Goal: Task Accomplishment & Management: Use online tool/utility

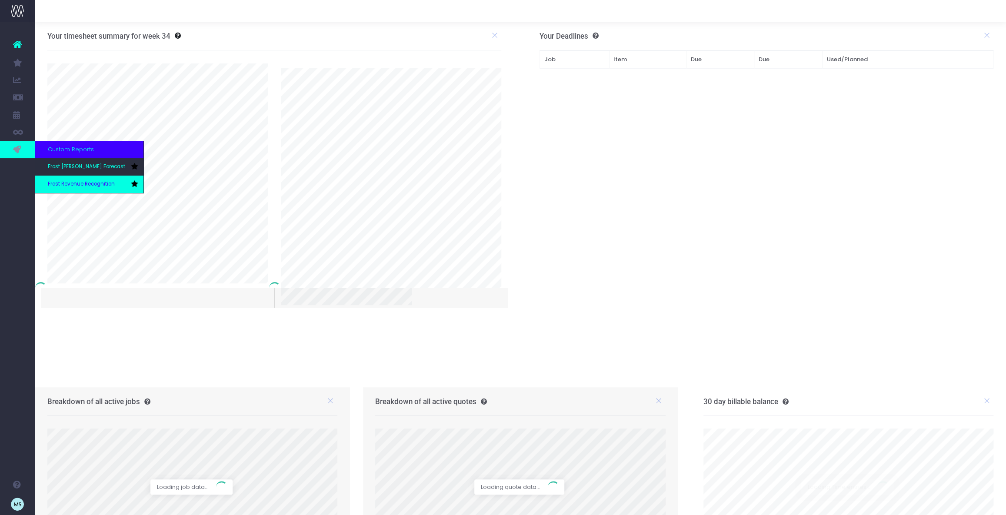
click at [92, 183] on span "Frost Revenue Recognition" at bounding box center [81, 184] width 67 height 8
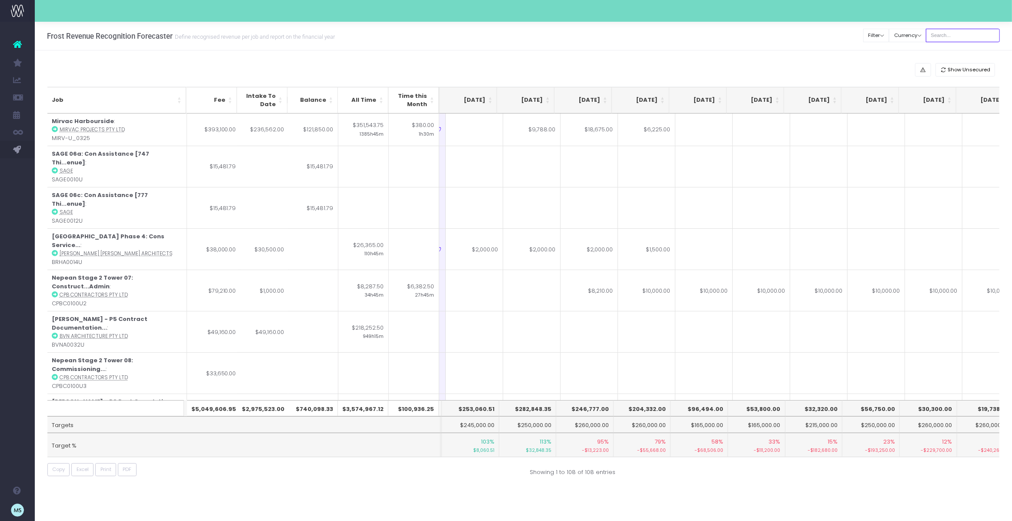
click at [962, 37] on input "text" at bounding box center [963, 35] width 74 height 13
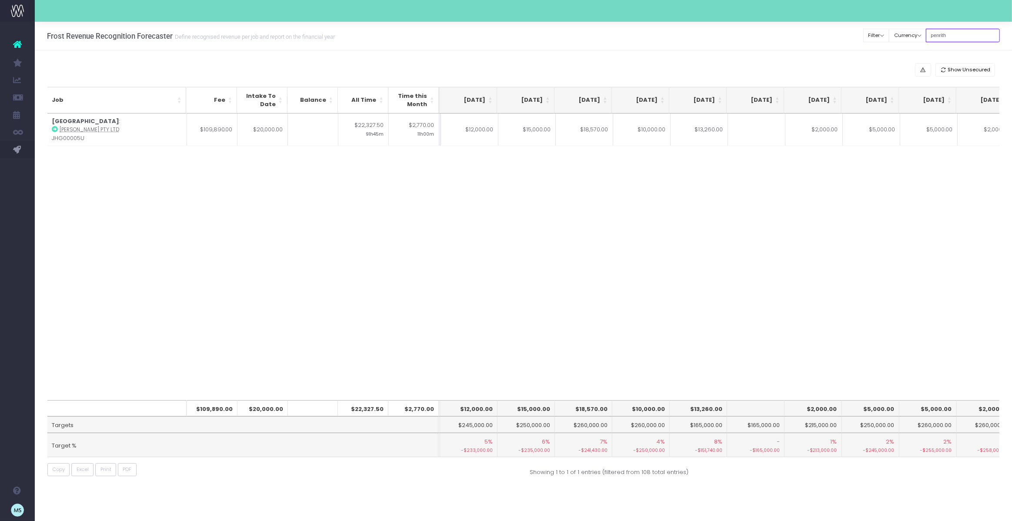
type input "penrith"
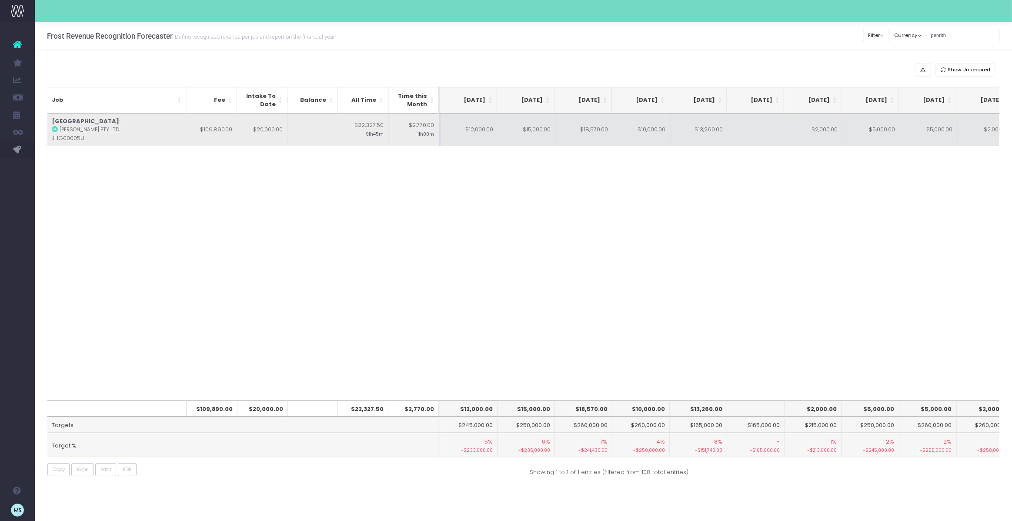
click at [476, 128] on td "$12,000.00" at bounding box center [469, 129] width 57 height 33
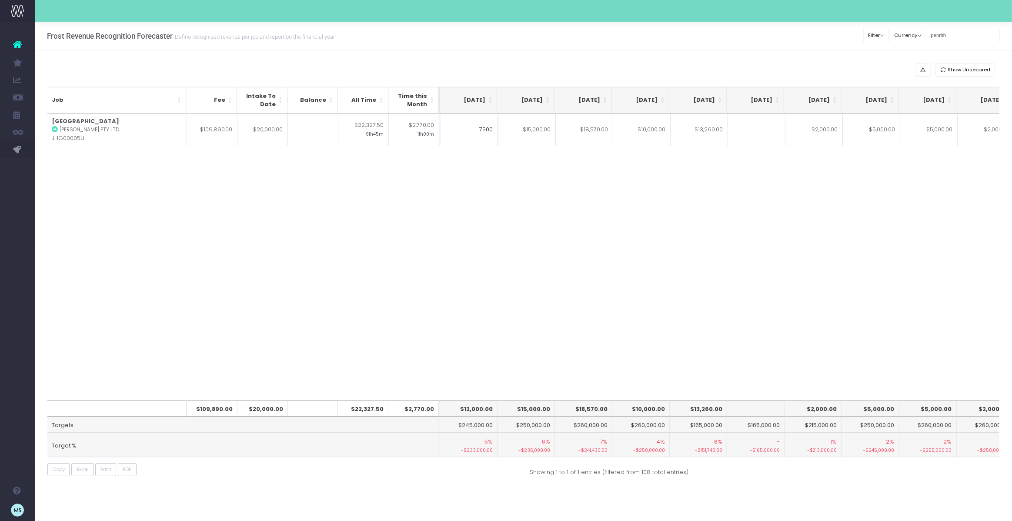
click at [696, 192] on div "Job Fee Intake To Date Balance All Time Time this Month May 25 Jun 25 Jul 25 Au…" at bounding box center [523, 256] width 952 height 286
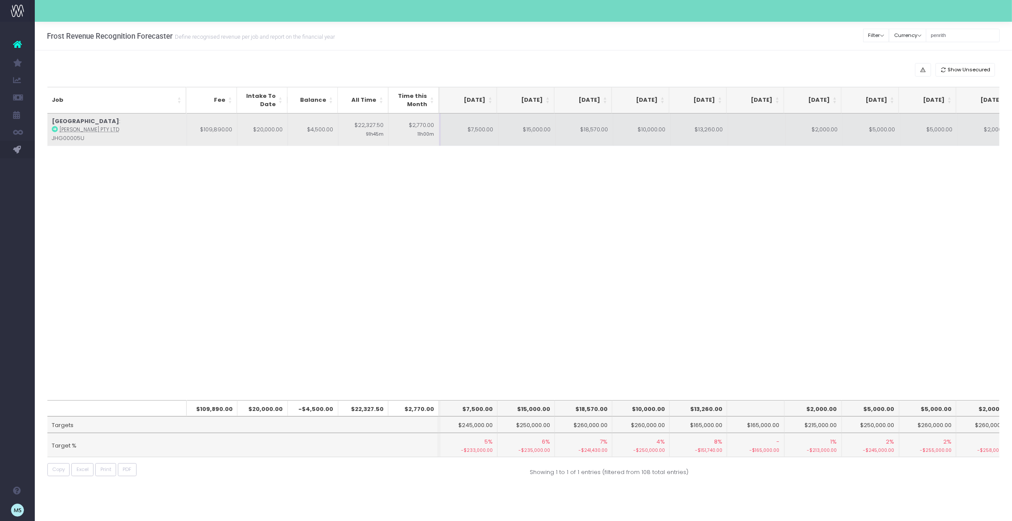
click at [539, 128] on td "$15,000.00" at bounding box center [526, 129] width 57 height 33
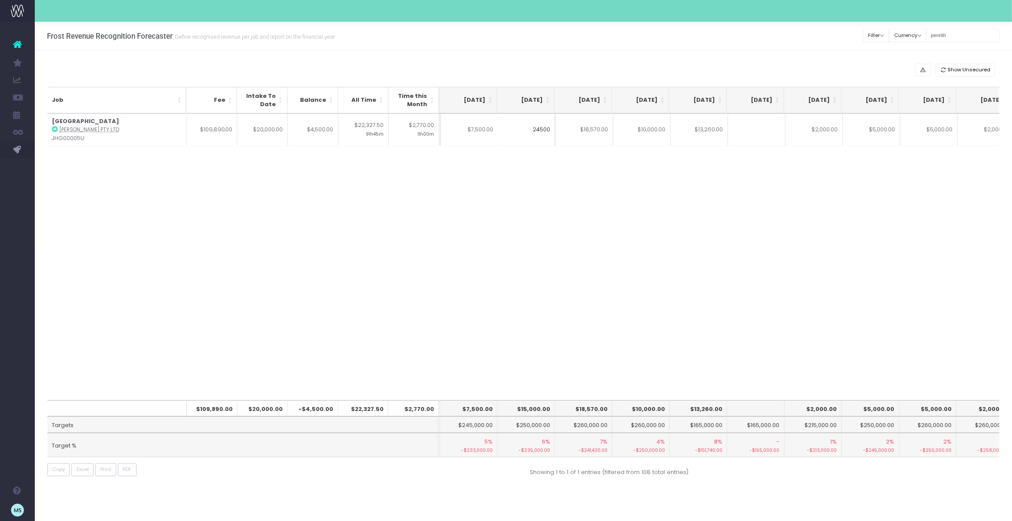
click at [688, 208] on div "Job Fee Intake To Date Balance All Time Time this Month May 25 Jun 25 Jul 25 Au…" at bounding box center [523, 256] width 952 height 286
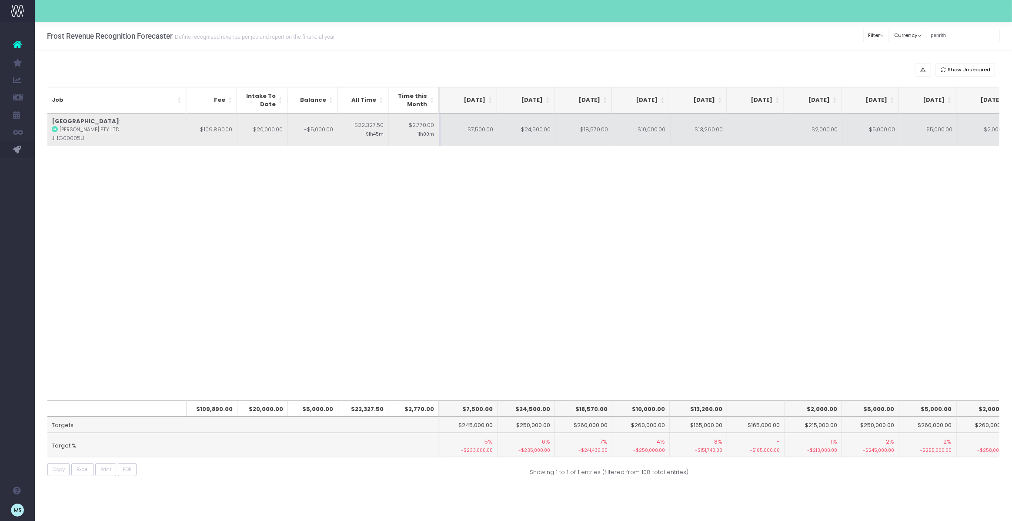
click at [598, 129] on td "$18,570.00" at bounding box center [584, 129] width 57 height 33
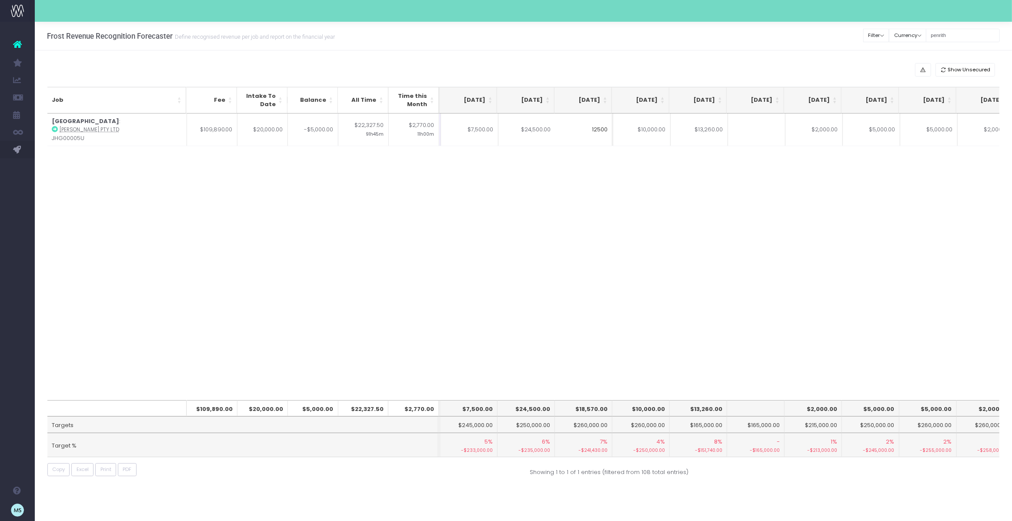
click at [740, 202] on div "Job Fee Intake To Date Balance All Time Time this Month May 25 Jun 25 Jul 25 Au…" at bounding box center [523, 256] width 952 height 286
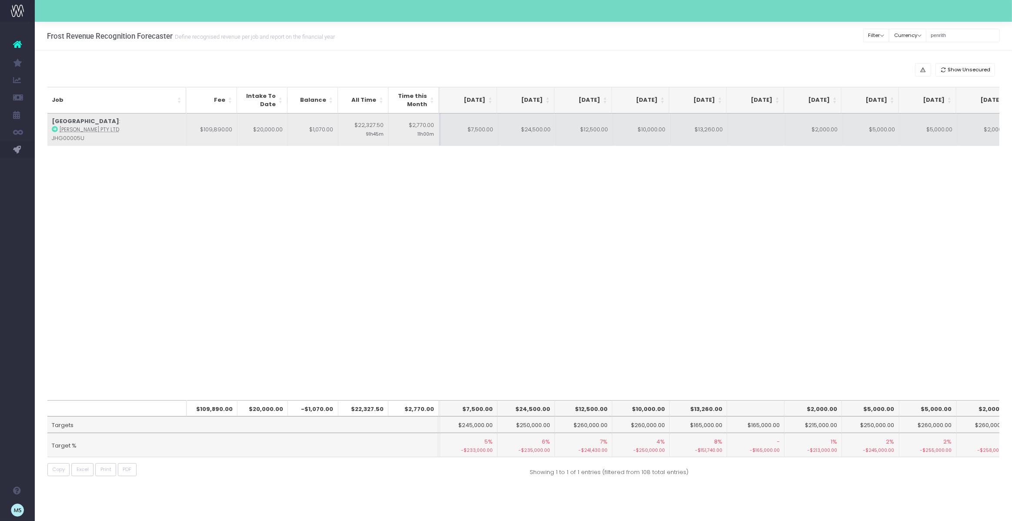
click at [658, 125] on td "$10,000.00" at bounding box center [641, 129] width 57 height 33
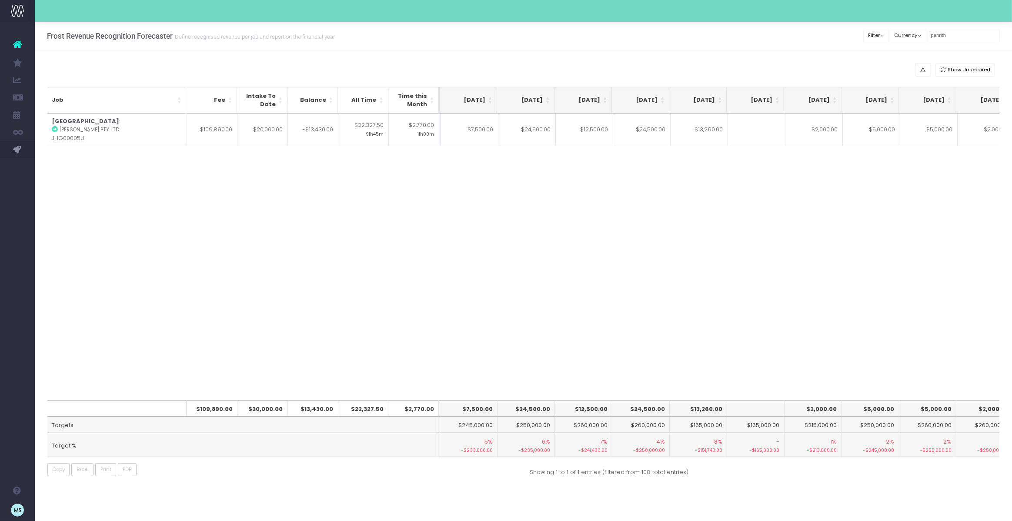
click at [746, 187] on div "Job Fee Intake To Date Balance All Time Time this Month May 25 Jun 25 Jul 25 Au…" at bounding box center [523, 256] width 952 height 286
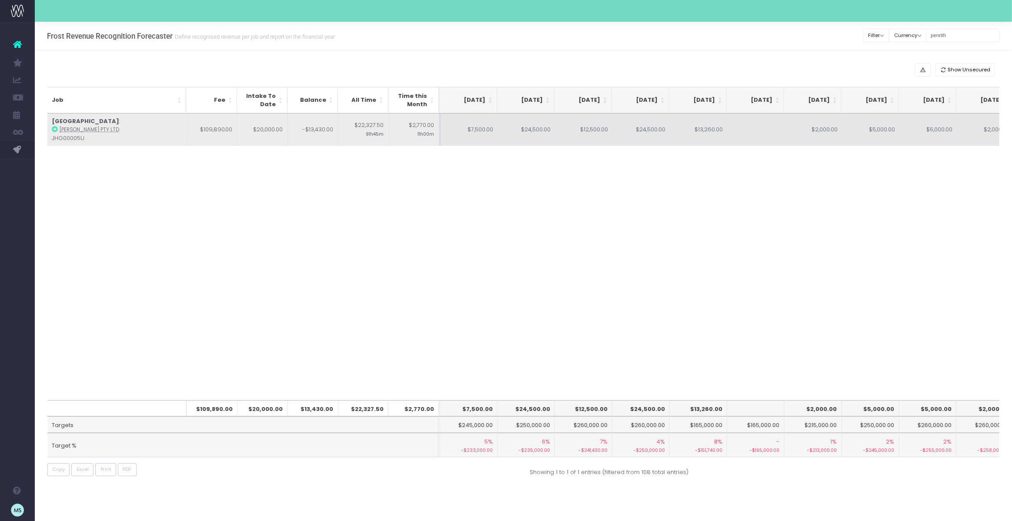
click at [710, 128] on td "$13,260.00" at bounding box center [698, 129] width 57 height 33
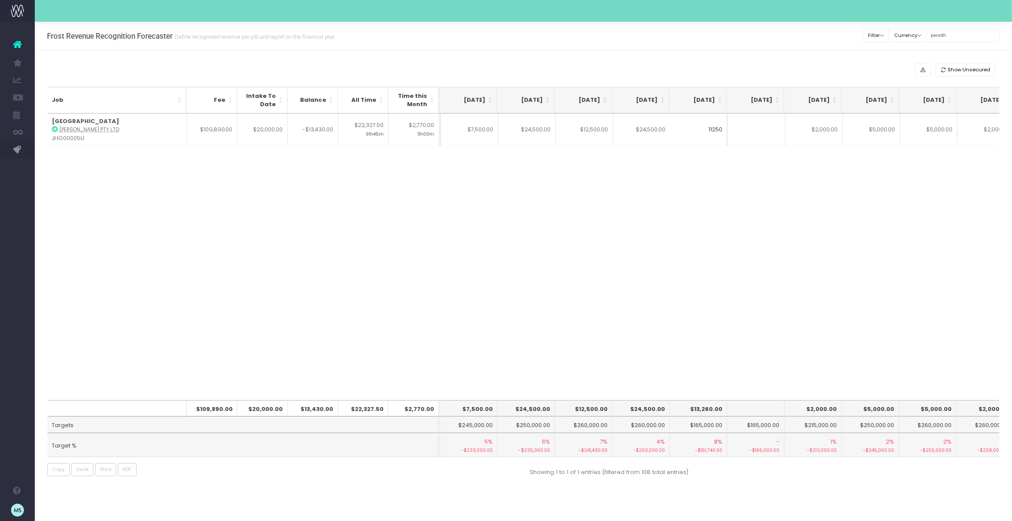
click at [859, 270] on div "Job Fee Intake To Date Balance All Time Time this Month May 25 Jun 25 Jul 25 Au…" at bounding box center [523, 256] width 952 height 286
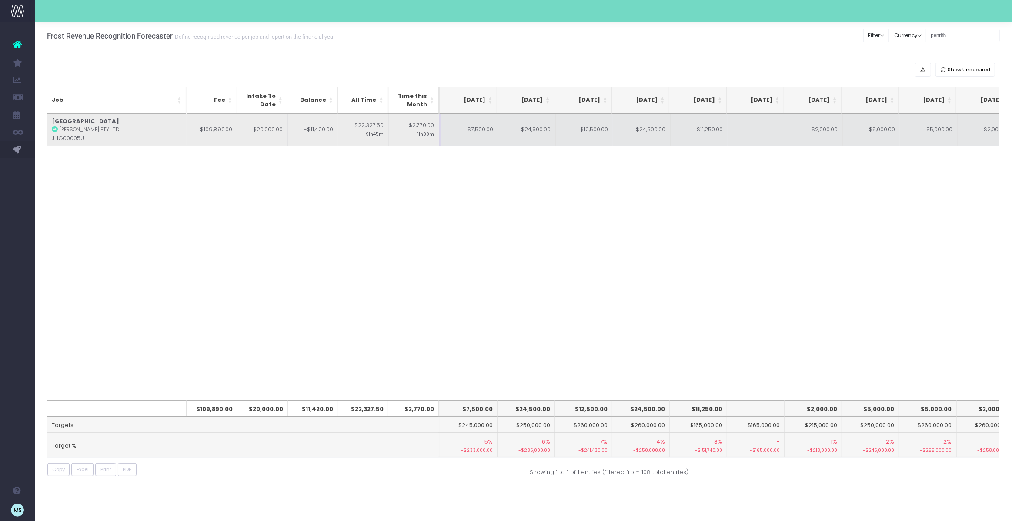
click at [526, 128] on td "$24,500.00" at bounding box center [526, 129] width 57 height 33
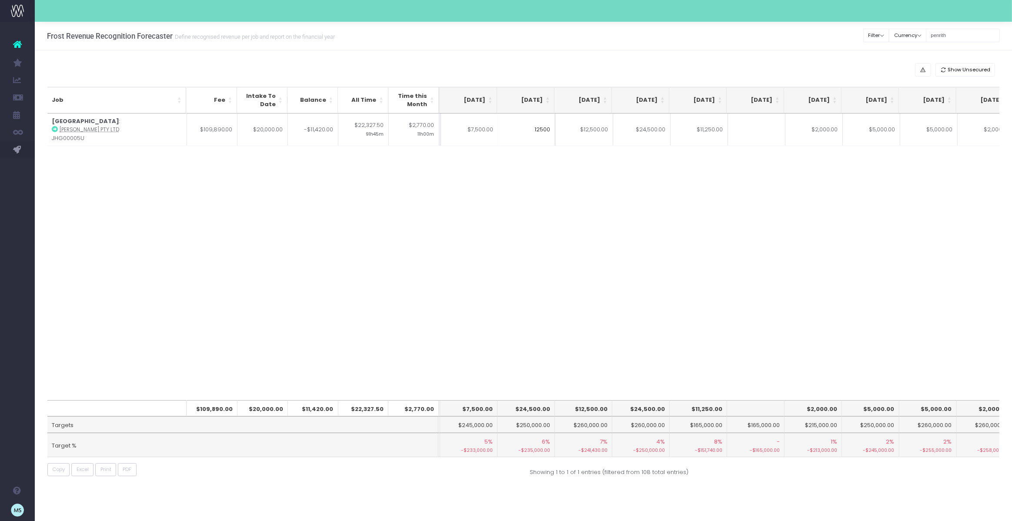
click at [645, 227] on div "Job Fee Intake To Date Balance All Time Time this Month May 25 Jun 25 Jul 25 Au…" at bounding box center [523, 256] width 952 height 286
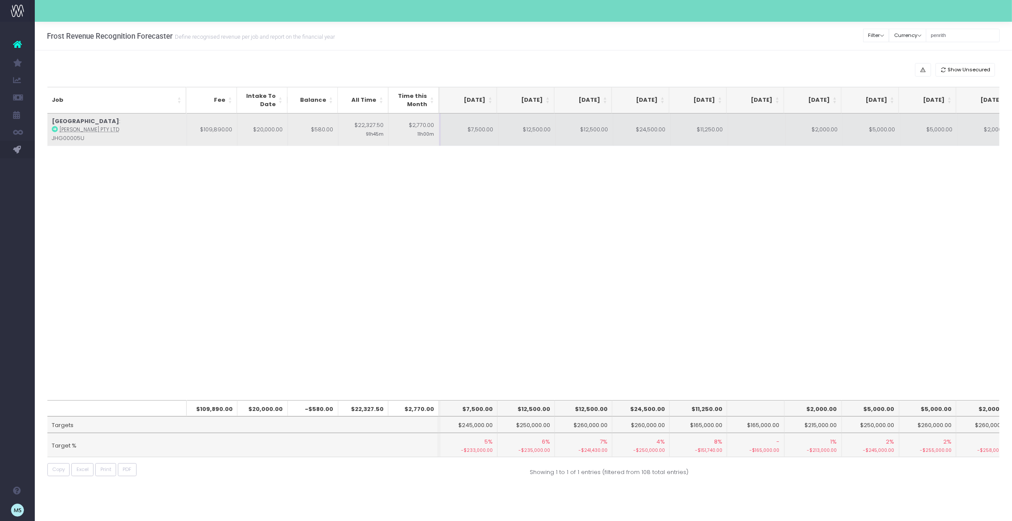
click at [712, 131] on td "$11,250.00" at bounding box center [698, 129] width 57 height 33
type input "$11,250.00"
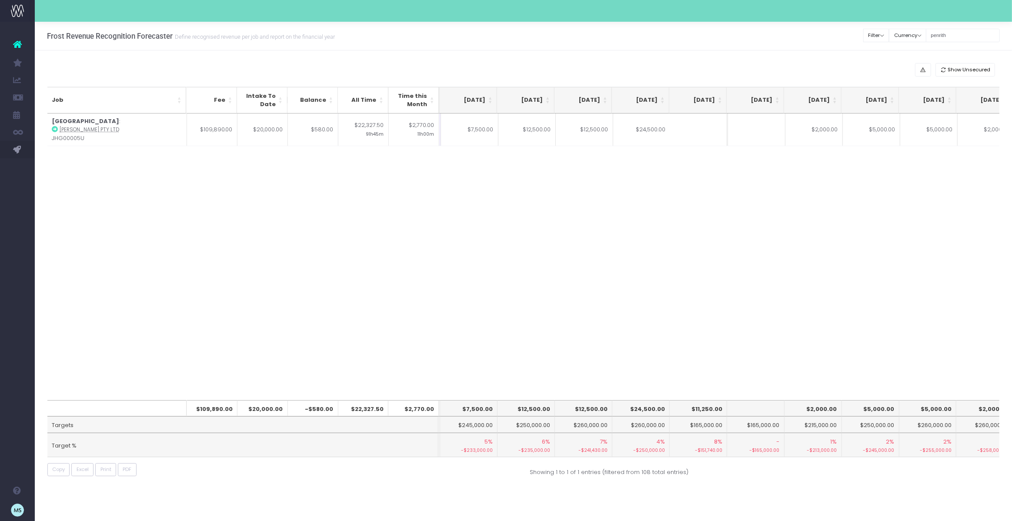
click at [760, 207] on div "Job Fee Intake To Date Balance All Time Time this Month May 25 Jun 25 Jul 25 Au…" at bounding box center [523, 256] width 952 height 286
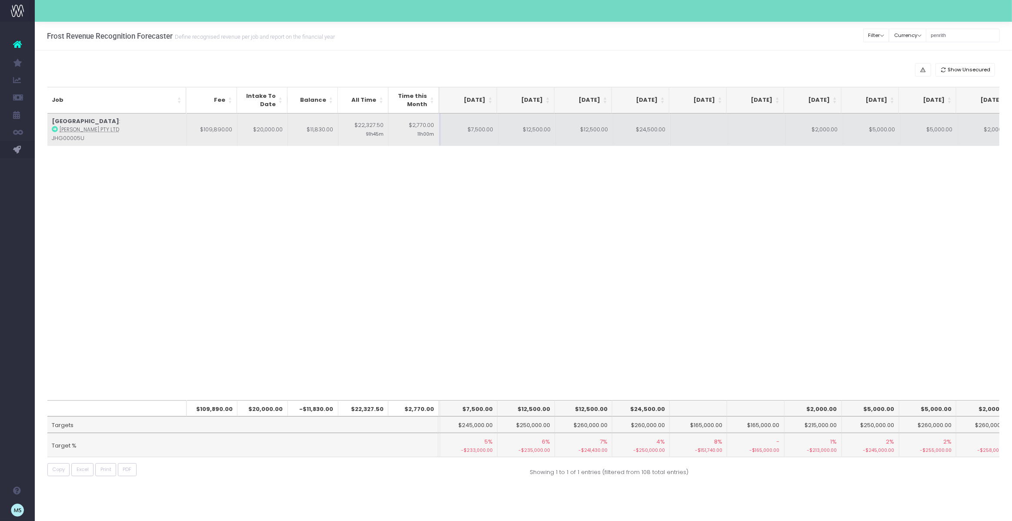
click at [693, 128] on td at bounding box center [698, 129] width 57 height 33
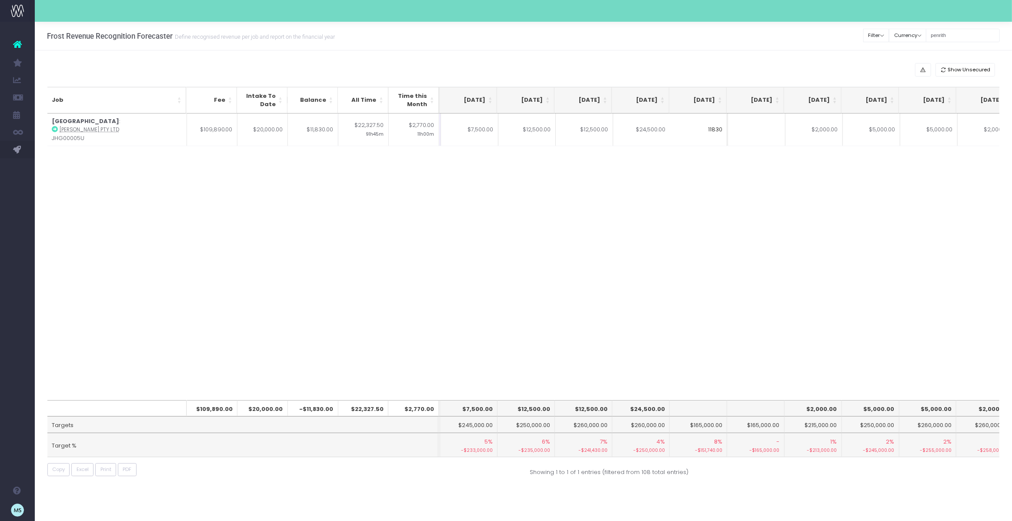
click at [885, 210] on div "Job Fee Intake To Date Balance All Time Time this Month May 25 Jun 25 Jul 25 Au…" at bounding box center [523, 256] width 952 height 286
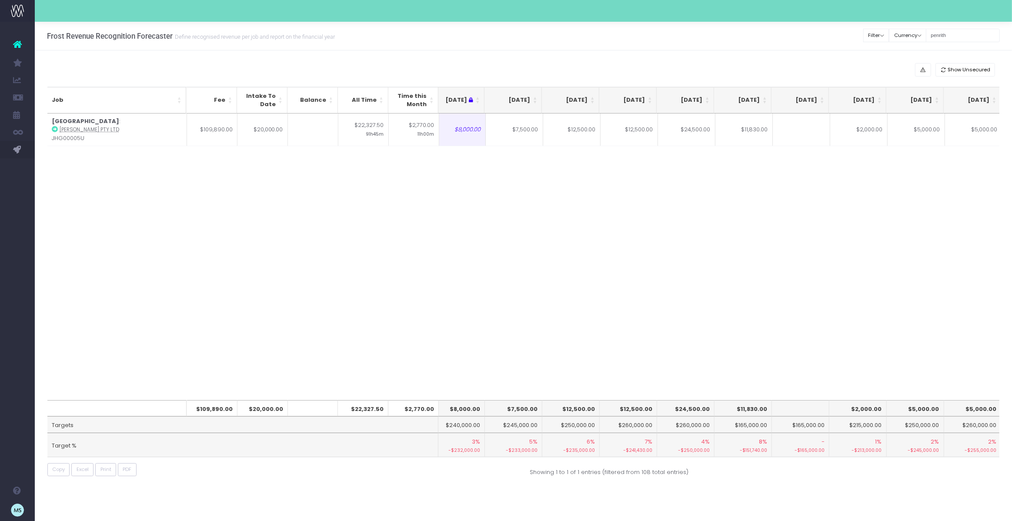
scroll to position [0, 190]
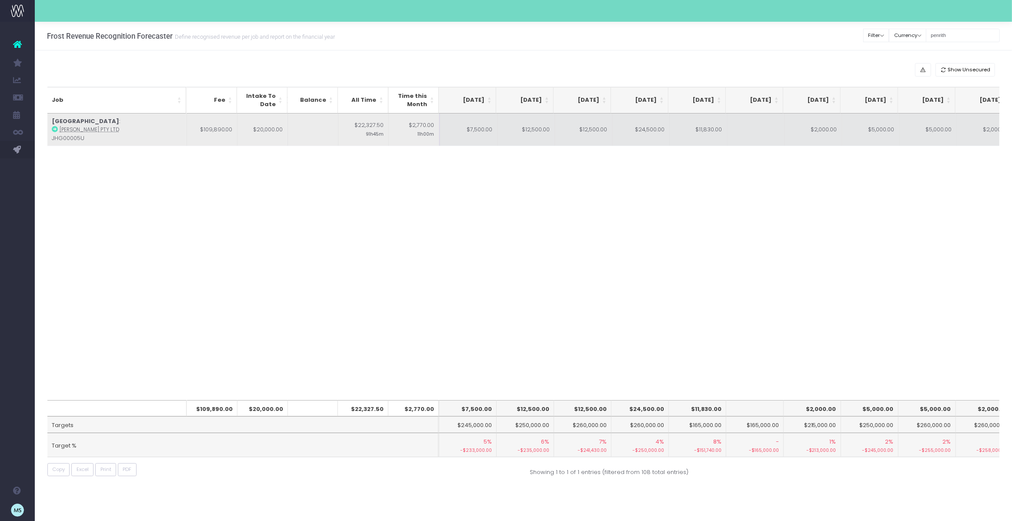
click at [701, 130] on td "$11,830.00" at bounding box center [697, 129] width 57 height 33
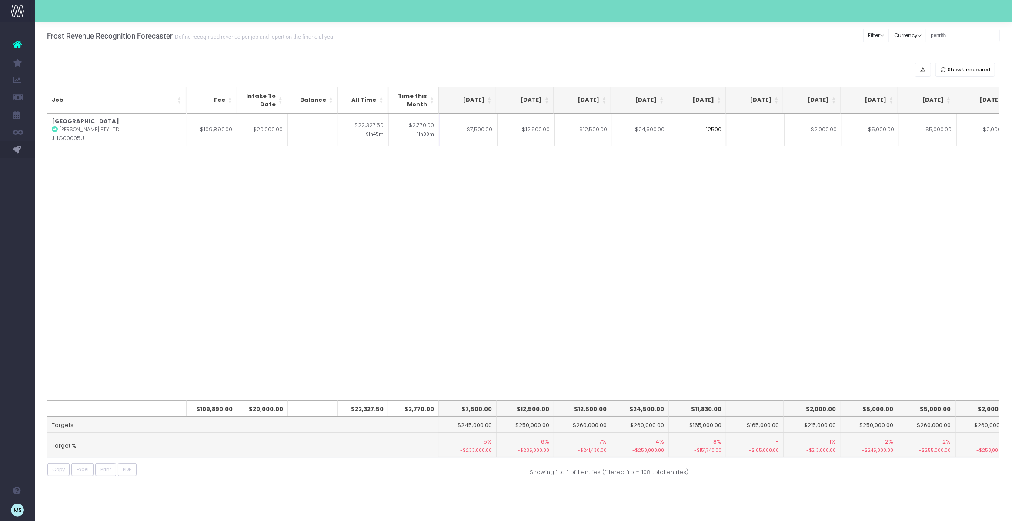
click at [797, 228] on div "Job Fee Intake To Date Balance All Time Time this Month May 25 Jun 25 Jul 25 Au…" at bounding box center [523, 256] width 952 height 286
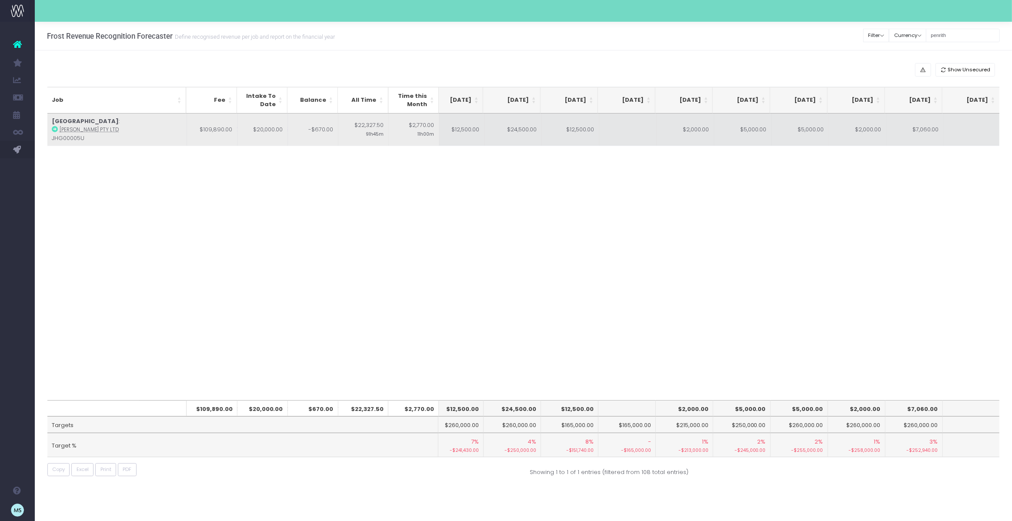
click at [919, 130] on td "$7,060.00" at bounding box center [914, 129] width 57 height 33
type input "$7,060.00"
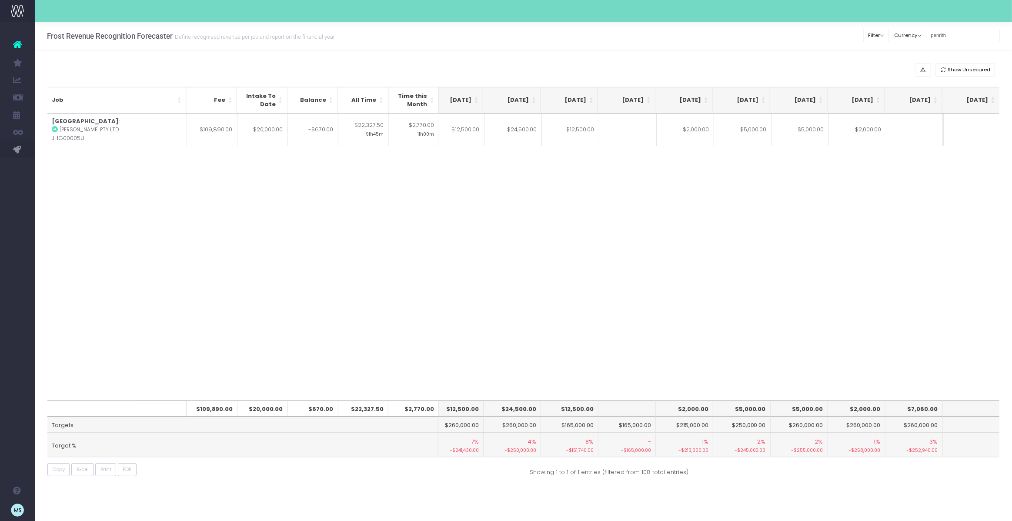
click at [938, 236] on div "Job Fee Intake To Date Balance All Time Time this Month May 25 Jun 25 Jul 25 Au…" at bounding box center [523, 256] width 952 height 286
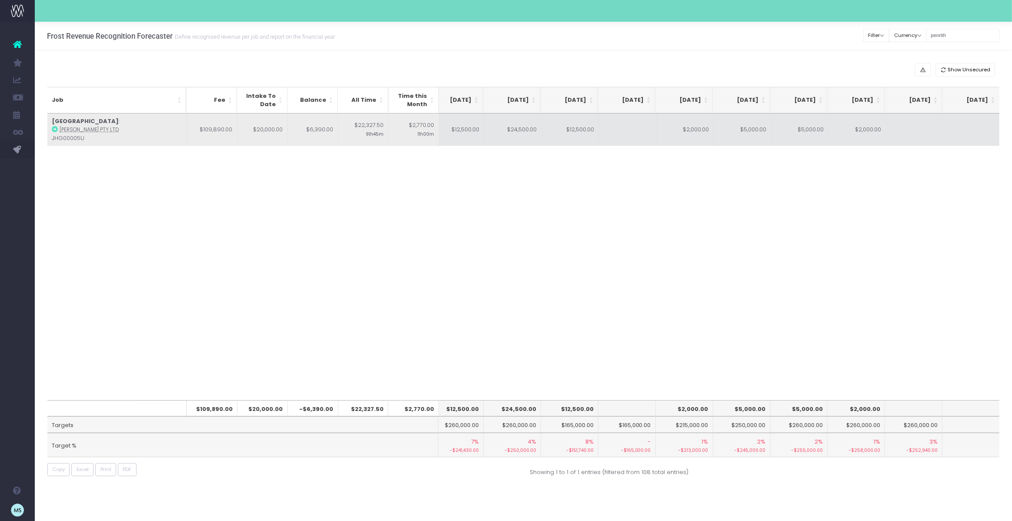
click at [919, 132] on td at bounding box center [914, 129] width 57 height 33
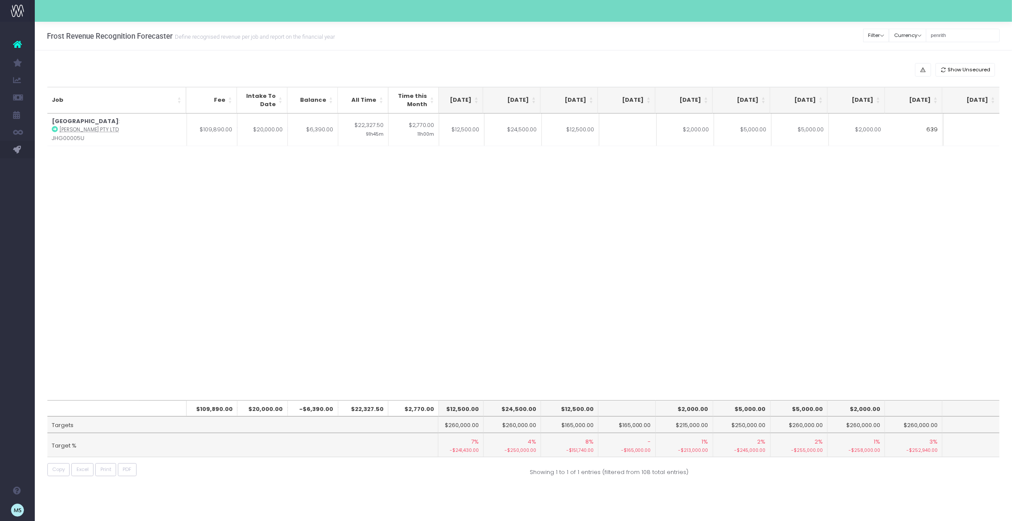
type input "6390"
click at [874, 272] on div "Job Fee Intake To Date Balance All Time Time this Month May 25 Jun 25 Jul 25 Au…" at bounding box center [523, 256] width 952 height 286
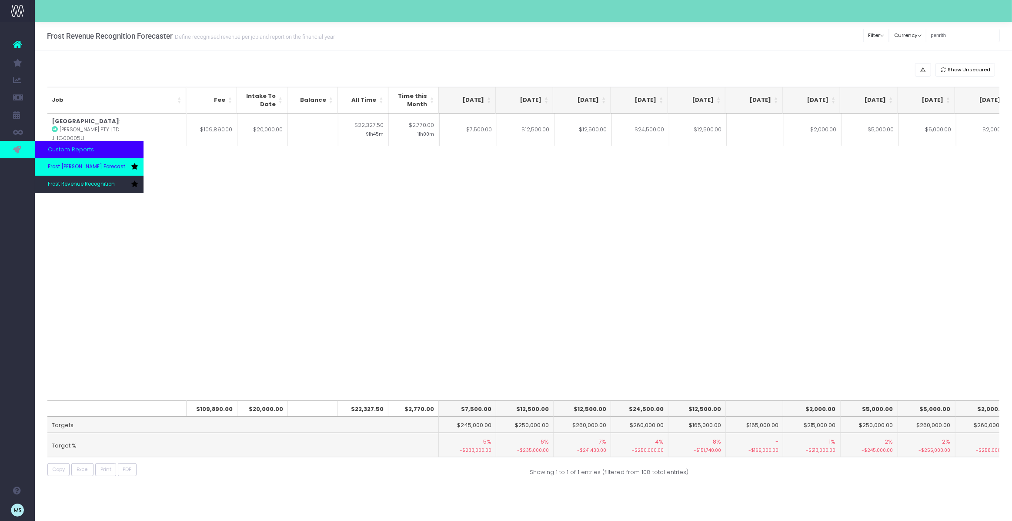
click at [77, 168] on span "Frost [PERSON_NAME] Forecast" at bounding box center [86, 167] width 77 height 8
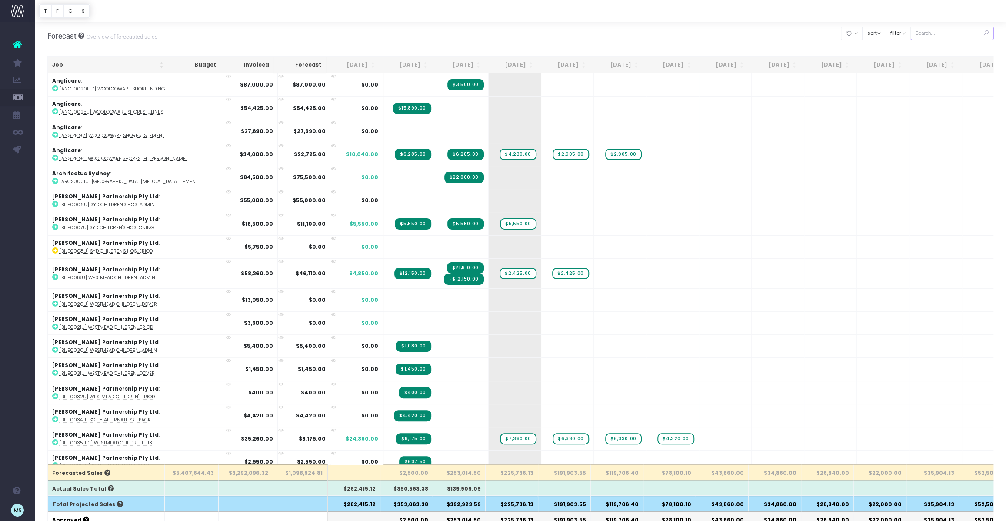
click at [965, 37] on input "text" at bounding box center [951, 33] width 83 height 13
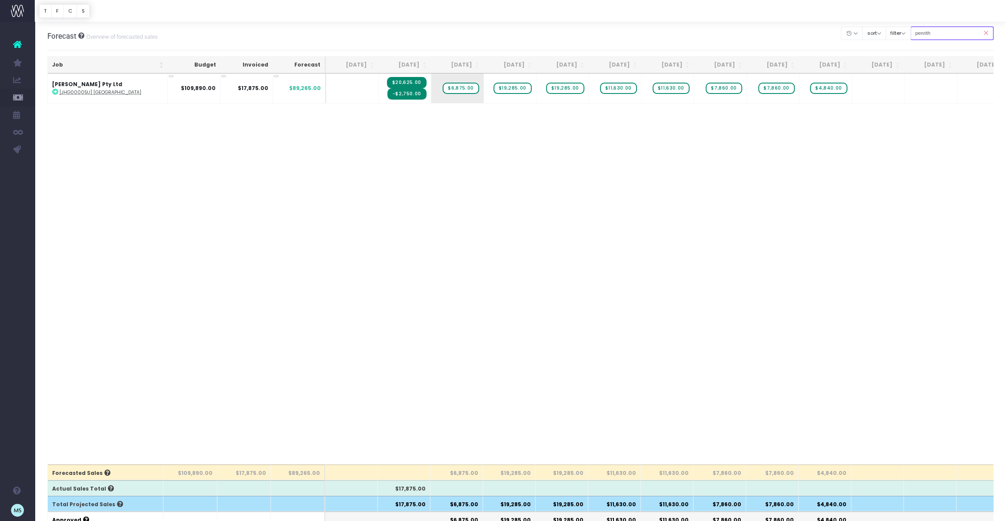
type input "penrith"
click at [587, 165] on div "Job Budget Invoiced Forecast Jun 25 Jul 25 Aug 25 Sep 25 Oct 25 Nov 25 Dec 25 J…" at bounding box center [520, 268] width 946 height 391
click at [519, 87] on span "$19,285.00" at bounding box center [512, 88] width 38 height 11
click at [518, 88] on span "$19,285.00" at bounding box center [512, 88] width 38 height 11
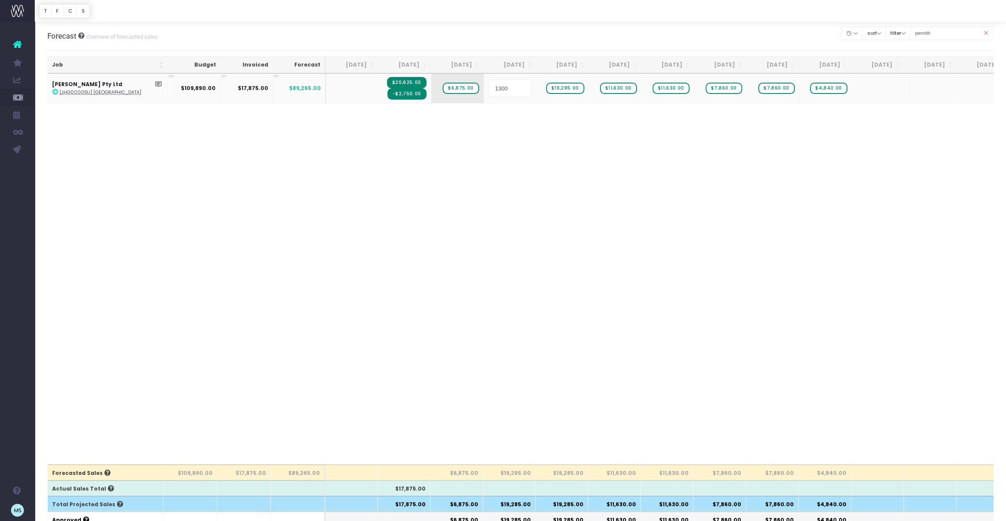
type input "13000"
click at [689, 202] on body "Oh my... this is bad. [PERSON_NAME] wasn't able to load this page. Please conta…" at bounding box center [503, 260] width 1006 height 521
click at [458, 86] on span "$6,875.00" at bounding box center [461, 88] width 36 height 11
type input "9625"
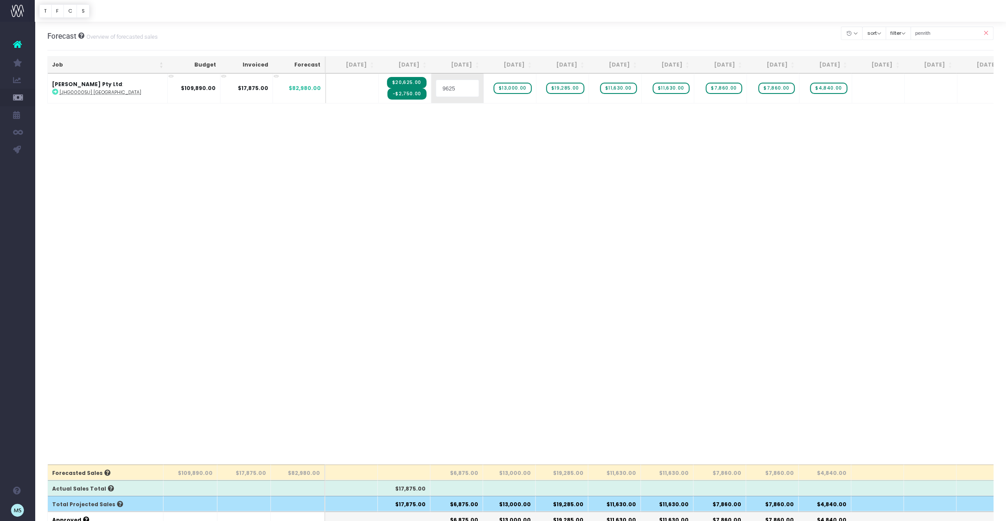
click at [573, 189] on body "Oh my... this is bad. [PERSON_NAME] wasn't able to load this page. Please conta…" at bounding box center [503, 260] width 1006 height 521
click at [519, 88] on span "$13,000.00" at bounding box center [512, 88] width 38 height 11
type input "12850"
click at [603, 153] on body "Oh my... this is bad. [PERSON_NAME] wasn't able to load this page. Please conta…" at bounding box center [503, 260] width 1006 height 521
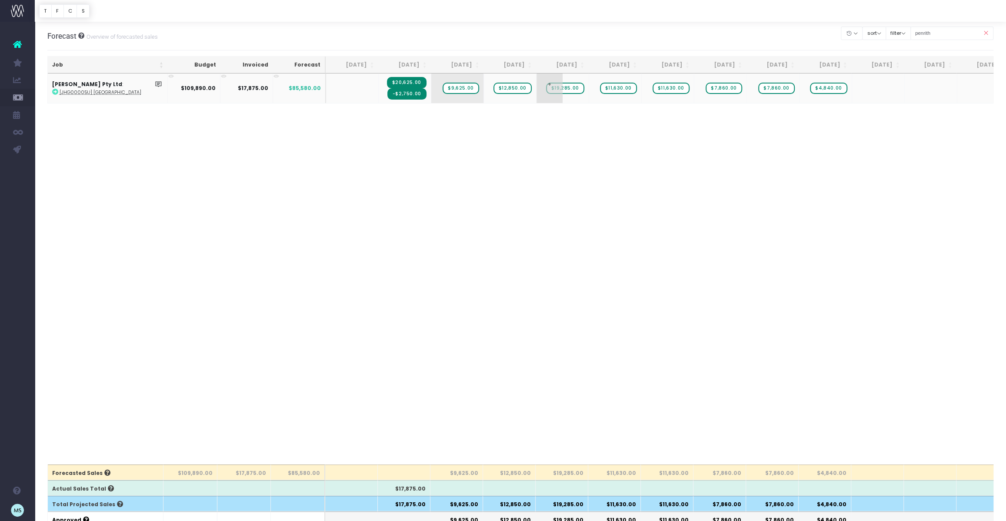
click at [569, 87] on span "$19,285.00" at bounding box center [565, 88] width 38 height 11
type input "12850"
click at [624, 165] on body "Oh my... this is bad. [PERSON_NAME] wasn't able to load this page. Please conta…" at bounding box center [503, 260] width 1006 height 521
click at [623, 89] on span "$11,630.00" at bounding box center [618, 88] width 37 height 11
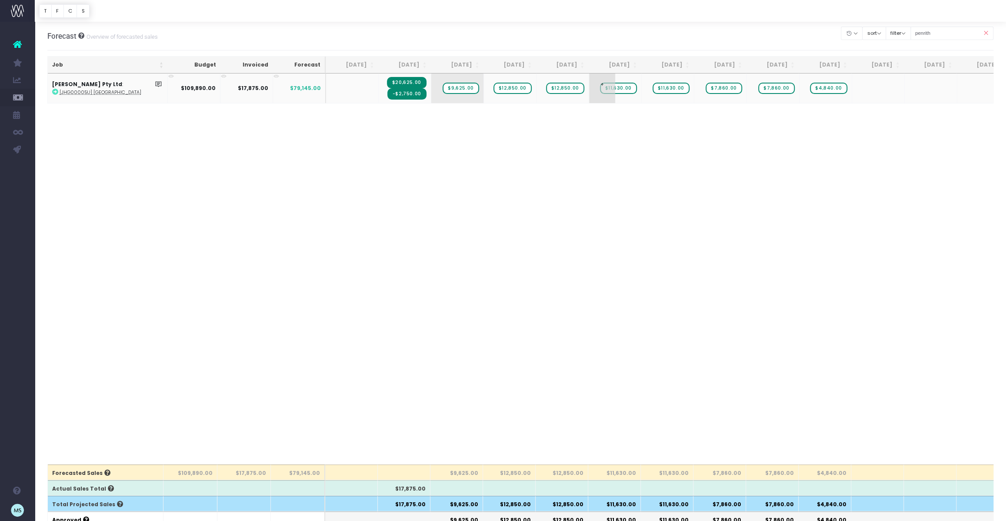
click at [623, 89] on span "$11,630.00" at bounding box center [618, 88] width 37 height 11
type input "24500"
click at [755, 200] on body "Oh my... this is bad. [PERSON_NAME] wasn't able to load this page. Please conta…" at bounding box center [503, 260] width 1006 height 521
click at [873, 196] on div "Job Budget Invoiced Forecast Jun 25 Jul 25 Aug 25 Sep 25 Oct 25 Nov 25 Dec 25 J…" at bounding box center [520, 268] width 946 height 391
click at [725, 89] on span "$7,860.00" at bounding box center [724, 88] width 36 height 11
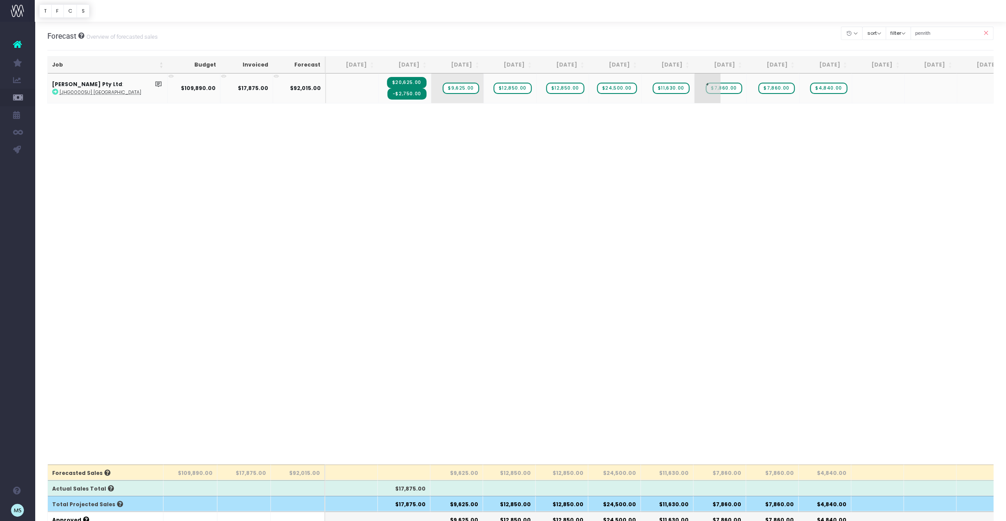
click at [725, 89] on span "$7,860.00" at bounding box center [724, 88] width 36 height 11
click at [848, 193] on body "Oh my... this is bad. [PERSON_NAME] wasn't able to load this page. Please conta…" at bounding box center [503, 260] width 1006 height 521
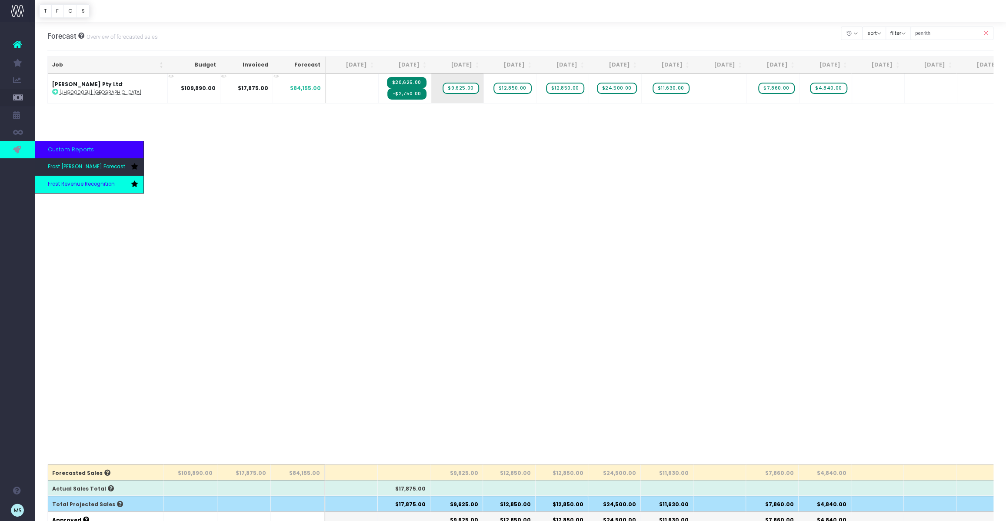
click at [90, 186] on span "Frost Revenue Recognition" at bounding box center [81, 184] width 67 height 8
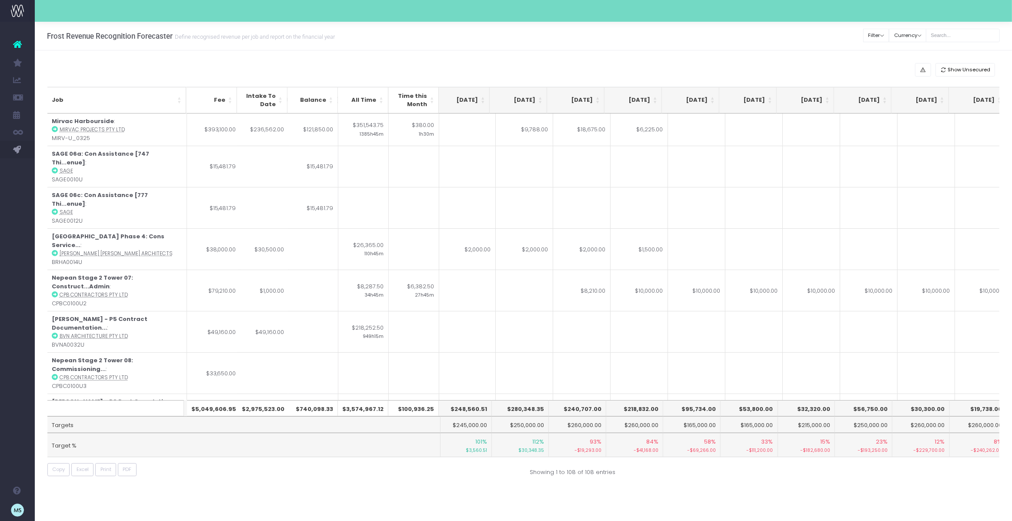
scroll to position [0, 177]
click at [959, 40] on input "text" at bounding box center [963, 35] width 74 height 13
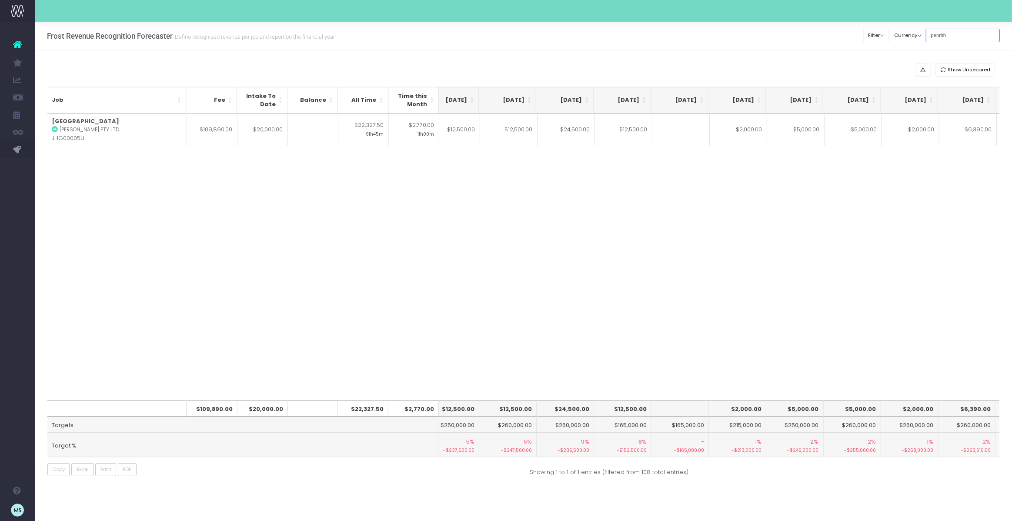
scroll to position [0, 266]
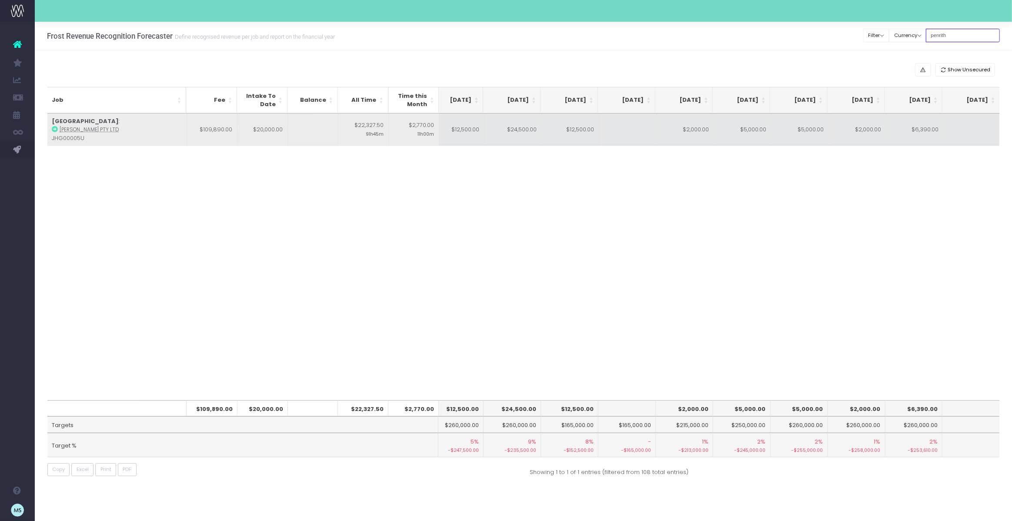
type input "penrith"
click at [867, 130] on td "$2,000.00" at bounding box center [857, 129] width 57 height 33
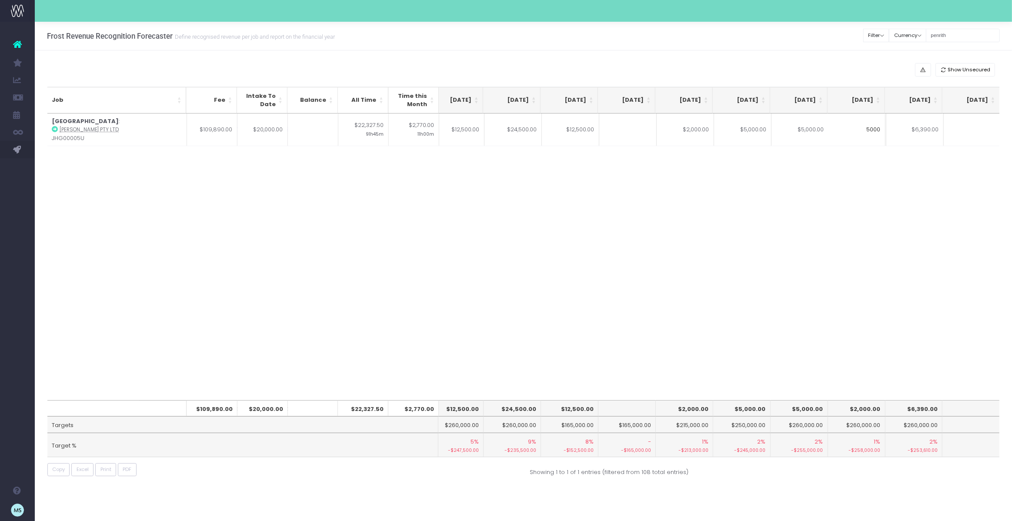
click at [939, 200] on div "Job Fee Intake To Date Balance All Time Time this Month May 25 Jun 25 Jul 25 Au…" at bounding box center [523, 256] width 952 height 286
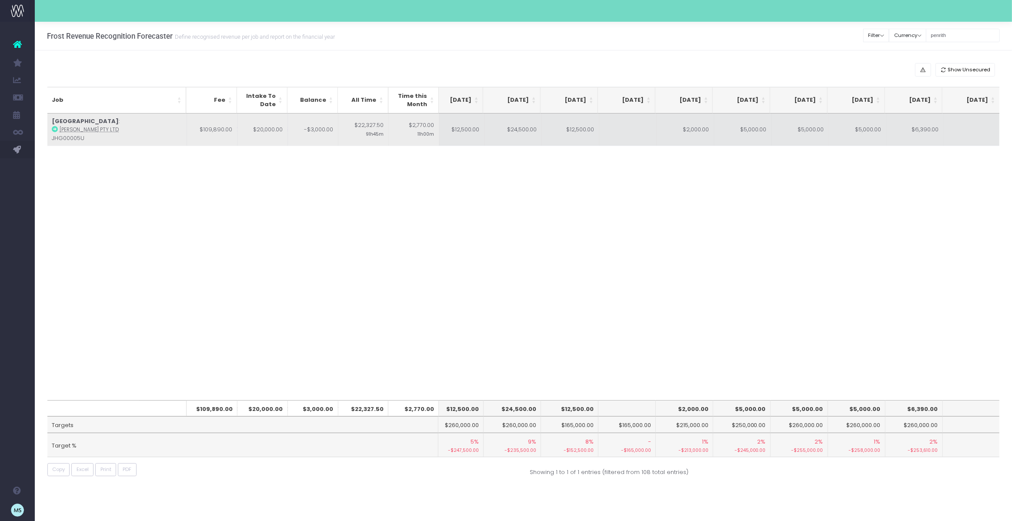
click at [923, 130] on td "$6,390.00" at bounding box center [914, 129] width 57 height 33
type input "$6,390.00"
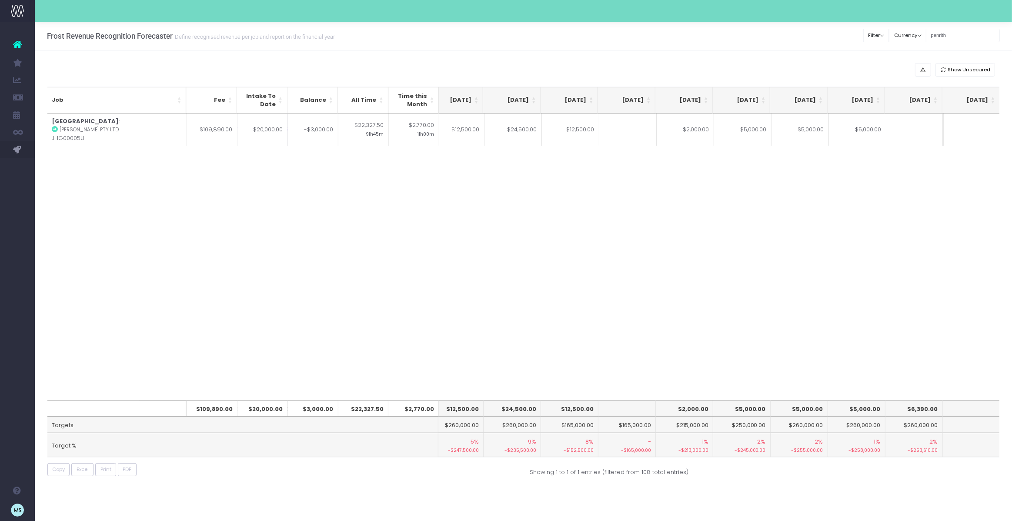
click at [928, 252] on div "Job Fee Intake To Date Balance All Time Time this Month May 25 Jun 25 Jul 25 Au…" at bounding box center [523, 256] width 952 height 286
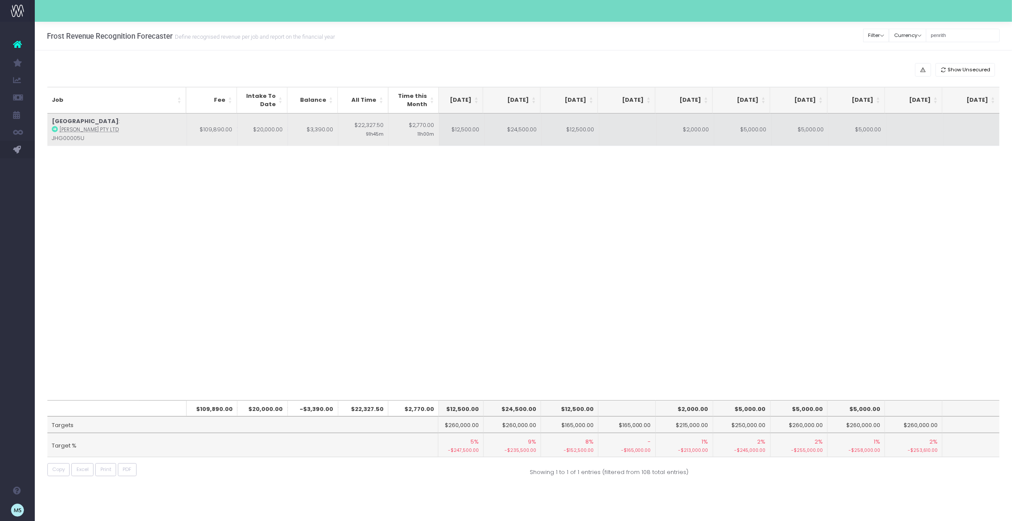
click at [701, 130] on td "$2,000.00" at bounding box center [684, 129] width 57 height 33
click at [701, 130] on input "$2,000.00" at bounding box center [684, 129] width 57 height 32
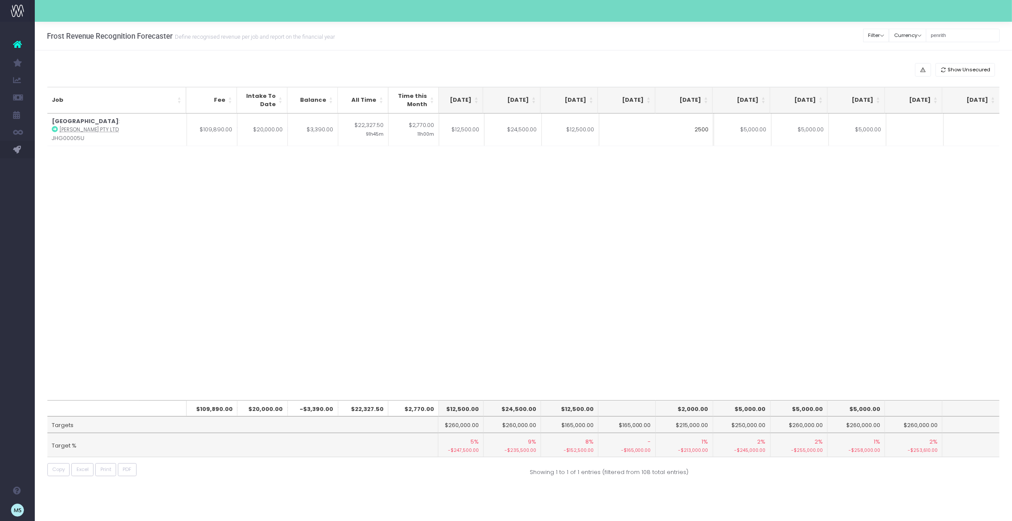
type input "2500"
click at [703, 214] on div "Job Fee Intake To Date Balance All Time Time this Month May 25 Jun 25 Jul 25 Au…" at bounding box center [523, 256] width 952 height 286
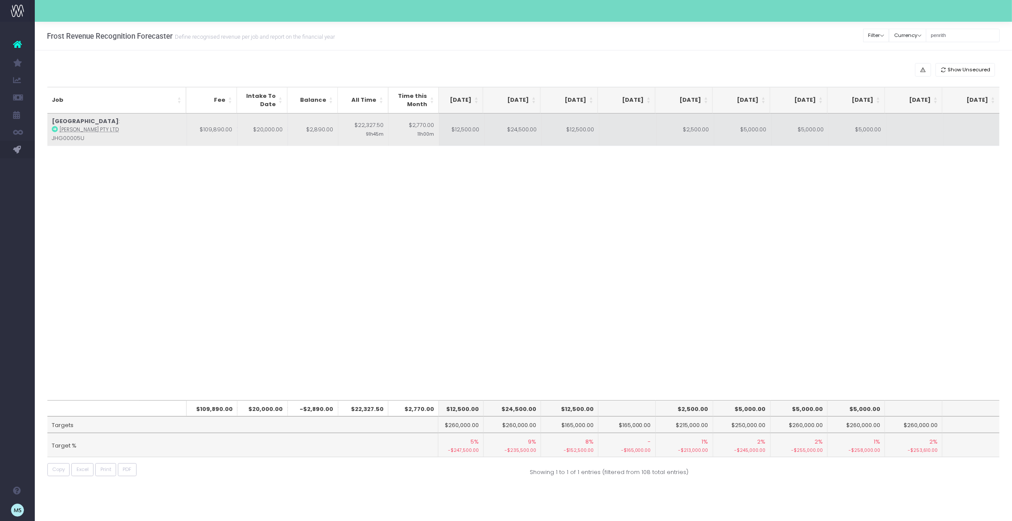
click at [910, 128] on td at bounding box center [914, 129] width 57 height 33
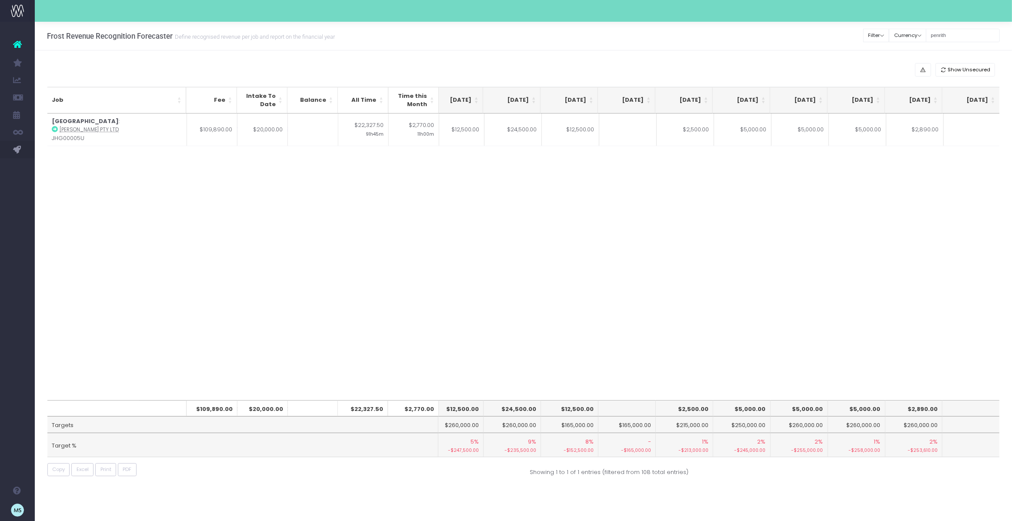
click at [861, 195] on div "Job Fee Intake To Date Balance All Time Time this Month May 25 Jun 25 Jul 25 Au…" at bounding box center [523, 256] width 952 height 286
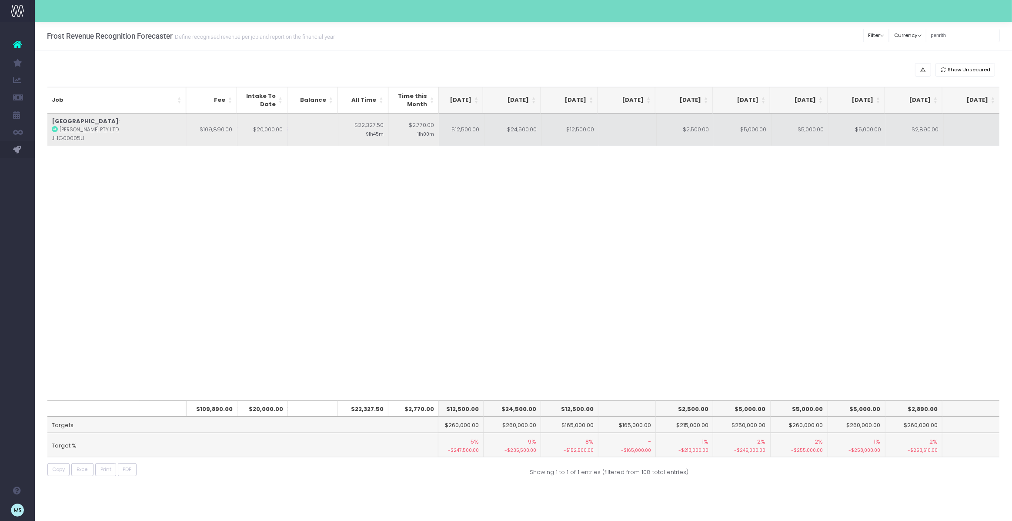
click at [694, 127] on td "$2,500.00" at bounding box center [684, 129] width 57 height 33
type input "$2,500.00"
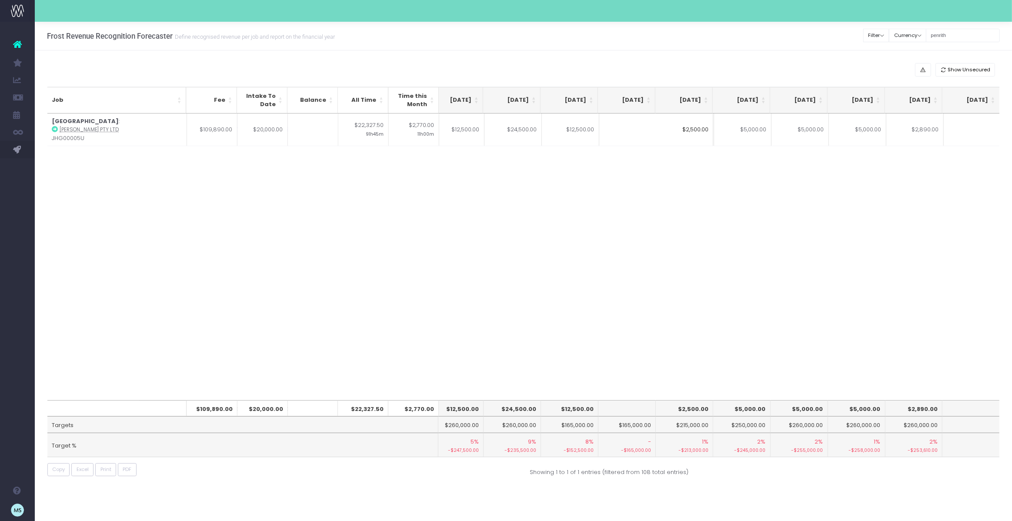
click at [918, 266] on div "Job Fee Intake To Date Balance All Time Time this Month May 25 Jun 25 Jul 25 Au…" at bounding box center [523, 256] width 952 height 286
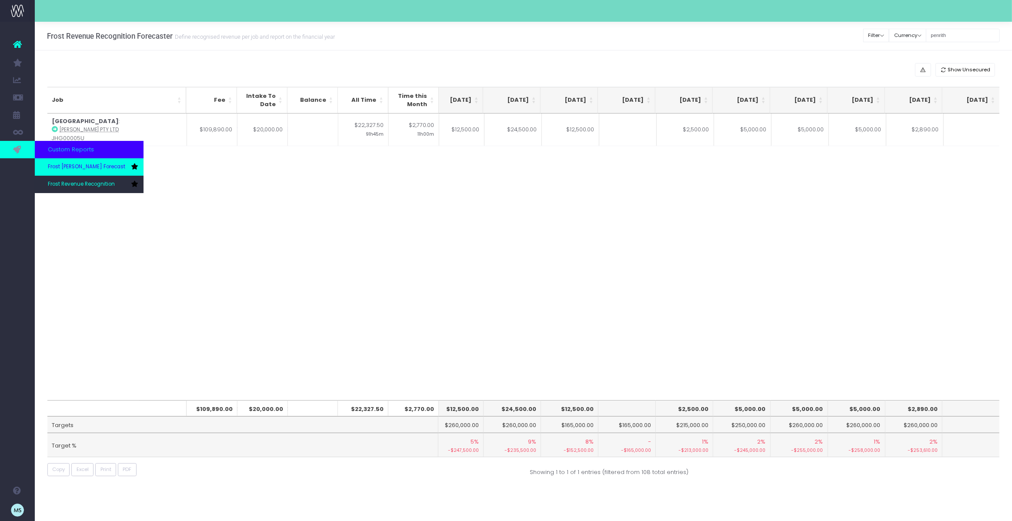
click at [87, 164] on span "Frost [PERSON_NAME] Forecast" at bounding box center [86, 167] width 77 height 8
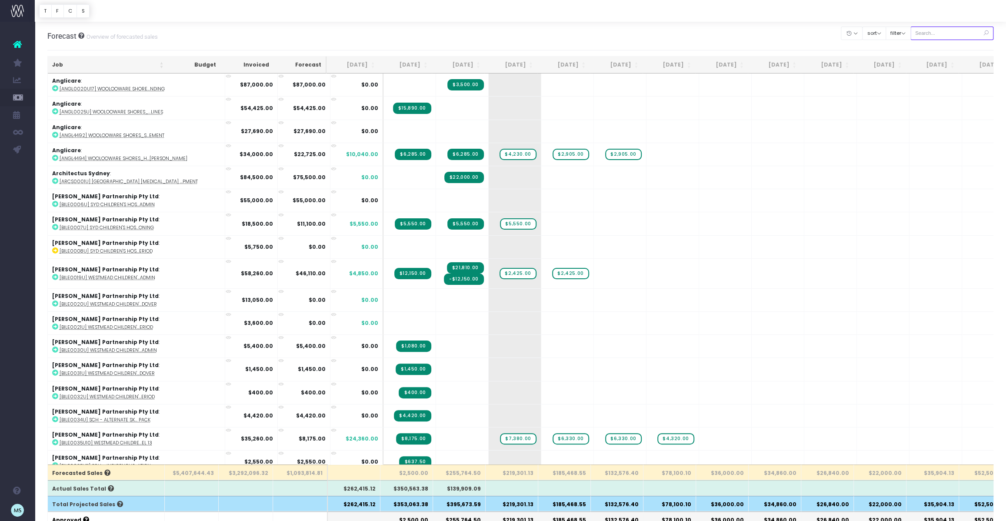
click at [941, 36] on input "text" at bounding box center [951, 33] width 83 height 13
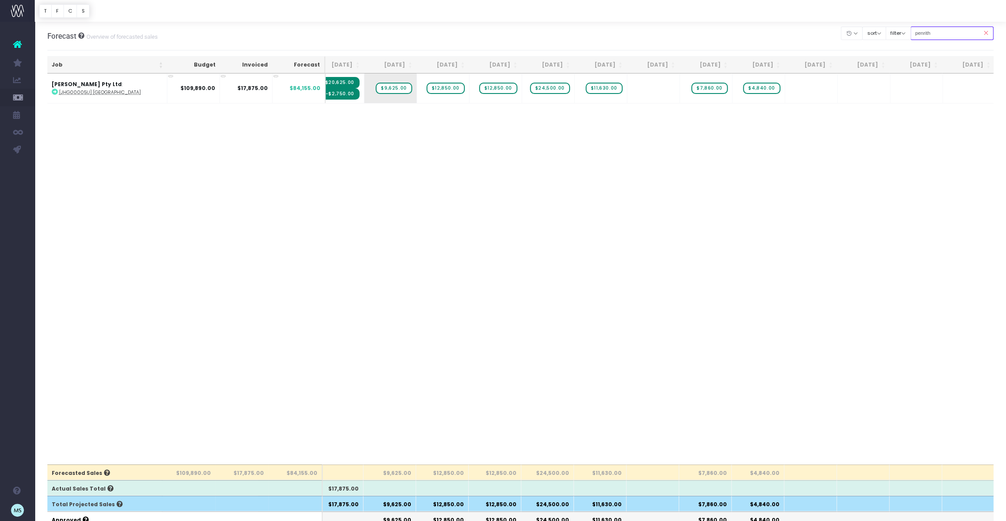
scroll to position [0, 68]
type input "penrith"
click at [713, 89] on span "$7,860.00" at bounding box center [708, 88] width 36 height 11
type input "5140"
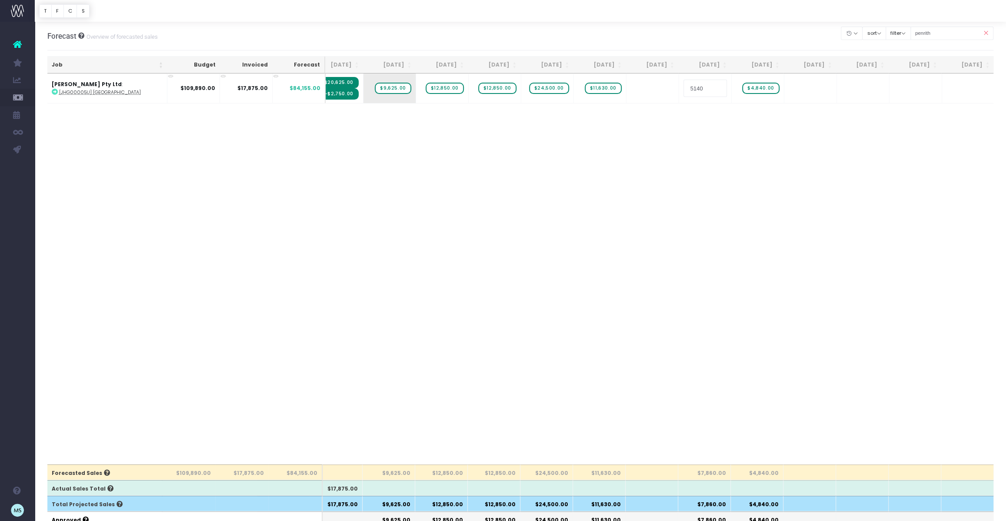
click at [806, 166] on body "Oh my... this is bad. [PERSON_NAME] wasn't able to load this page. Please conta…" at bounding box center [503, 260] width 1006 height 521
click at [759, 88] on span "$4,840.00" at bounding box center [760, 88] width 37 height 11
type input "5140"
click at [810, 142] on body "Oh my... this is bad. [PERSON_NAME] wasn't able to load this page. Please conta…" at bounding box center [503, 260] width 1006 height 521
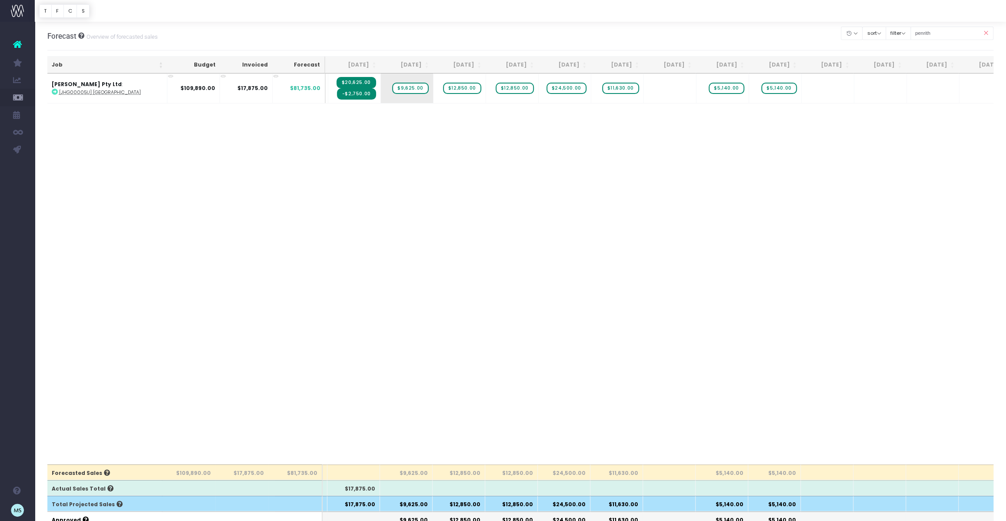
scroll to position [0, 51]
click at [815, 84] on span "+" at bounding box center [814, 88] width 26 height 30
type input "5140"
click at [864, 221] on body "Oh my... this is bad. [PERSON_NAME] wasn't able to load this page. Please conta…" at bounding box center [503, 260] width 1006 height 521
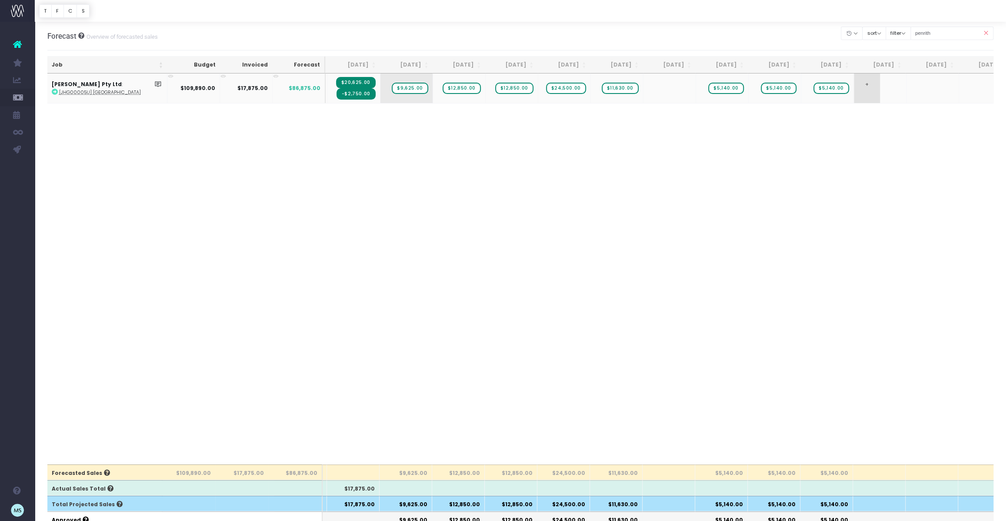
click at [871, 91] on span "+" at bounding box center [867, 88] width 26 height 30
click at [915, 197] on body "Oh my... this is bad. [PERSON_NAME] wasn't able to load this page. Please conta…" at bounding box center [503, 260] width 1006 height 521
click at [724, 87] on span "$5,140.00" at bounding box center [725, 88] width 35 height 11
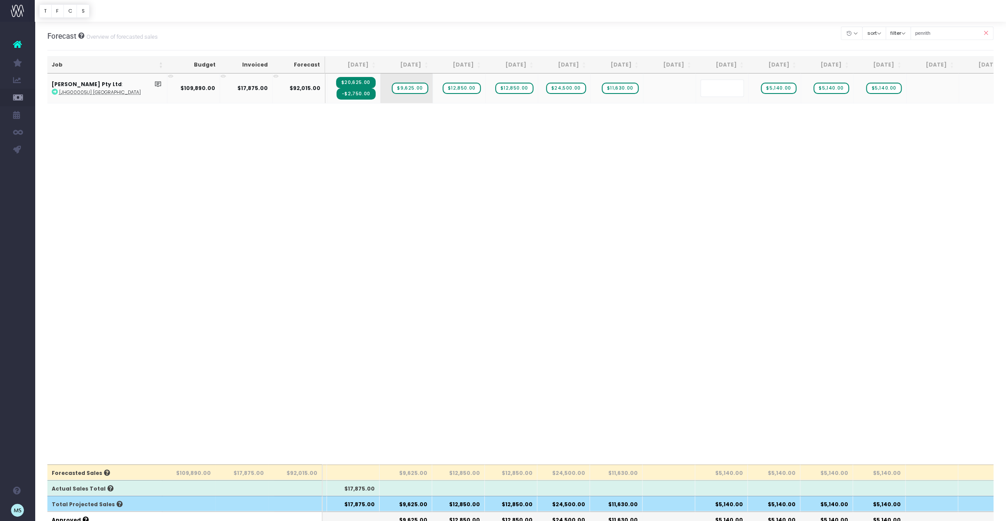
click at [878, 183] on body "Oh my... this is bad. [PERSON_NAME] wasn't able to load this page. Please conta…" at bounding box center [503, 260] width 1006 height 521
click at [0, 0] on span "+" at bounding box center [0, 0] width 0 height 0
click at [938, 216] on body "Oh my... this is bad. [PERSON_NAME] wasn't able to load this page. Please conta…" at bounding box center [503, 260] width 1006 height 521
click at [852, 299] on div "Job Budget Invoiced Forecast [DATE] [DATE] [DATE] Sep [DATE] Nov [DATE] Jan [DA…" at bounding box center [520, 268] width 946 height 391
click at [470, 88] on span "$12,850.00" at bounding box center [462, 88] width 38 height 11
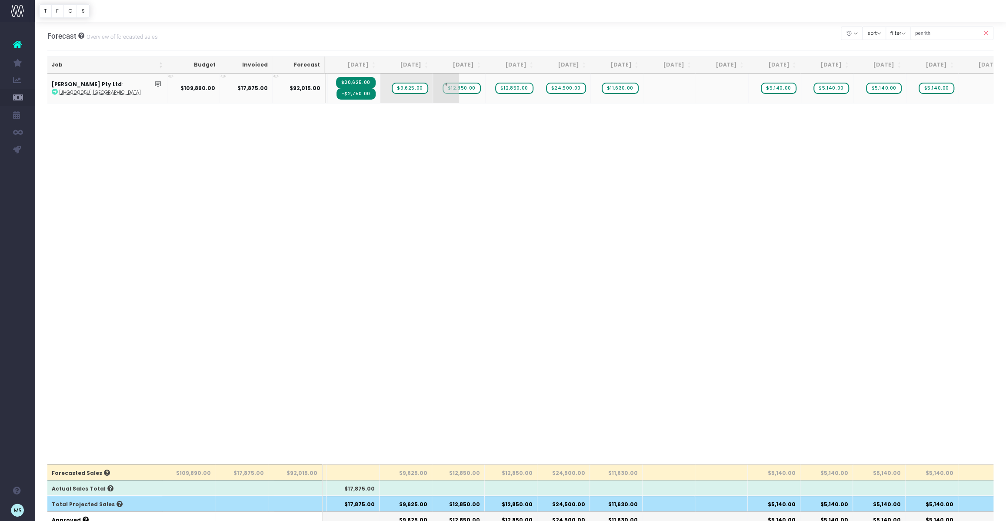
click at [470, 88] on span "$12,850.00" at bounding box center [462, 88] width 38 height 11
type input "9645"
click at [593, 139] on body "Oh my... this is bad. [PERSON_NAME] wasn't able to load this page. Please conta…" at bounding box center [503, 260] width 1006 height 521
click at [518, 88] on span "$12,850.00" at bounding box center [514, 88] width 38 height 11
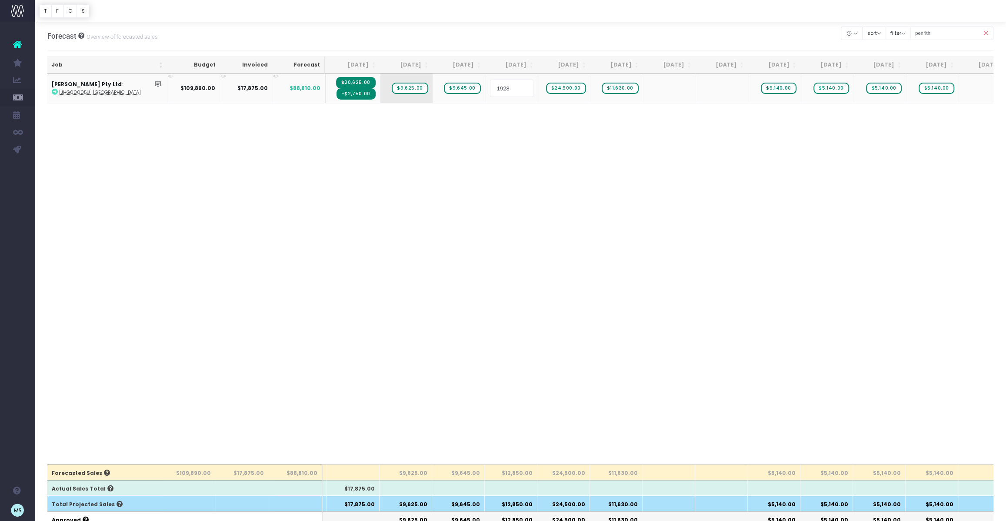
type input "19285"
click at [663, 333] on body "Oh my... this is bad. [PERSON_NAME] wasn't able to load this page. Please conta…" at bounding box center [503, 260] width 1006 height 521
click at [569, 87] on span "$24,500.00" at bounding box center [566, 88] width 40 height 11
type input "21270"
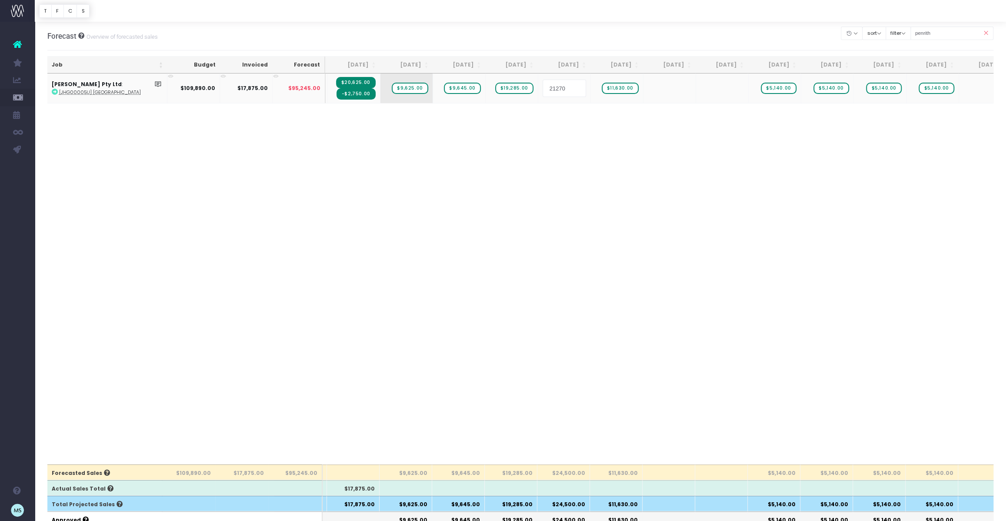
click at [687, 128] on body "Oh my... this is bad. [PERSON_NAME] wasn't able to load this page. Please conta…" at bounding box center [503, 260] width 1006 height 521
click at [623, 87] on span "$11,630.00" at bounding box center [620, 88] width 37 height 11
click at [737, 245] on body "Oh my... this is bad. [PERSON_NAME] wasn't able to load this page. Please conta…" at bounding box center [503, 260] width 1006 height 521
click at [625, 92] on td "+" at bounding box center [617, 88] width 53 height 30
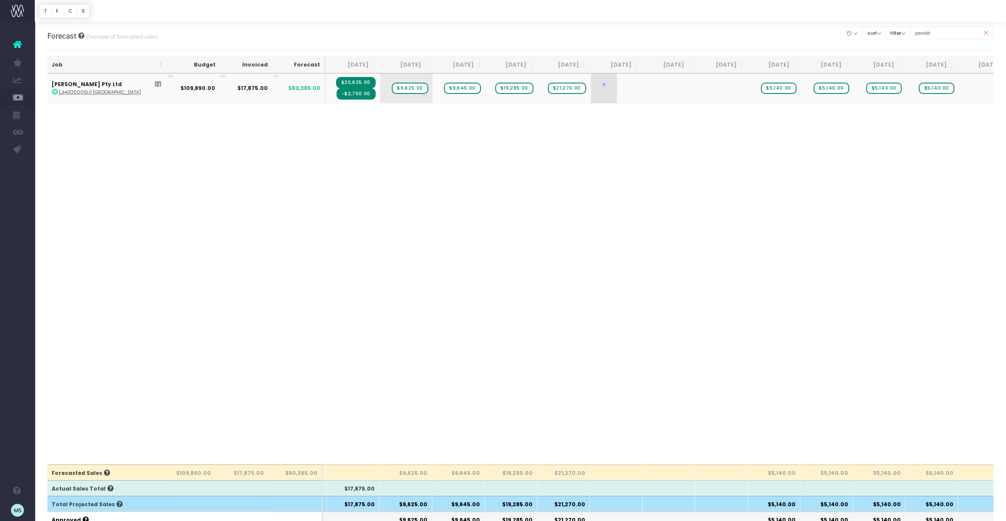
click at [625, 92] on td "+" at bounding box center [617, 88] width 53 height 30
click at [616, 89] on span "+" at bounding box center [604, 88] width 26 height 30
click at [771, 281] on body "Oh my... this is bad. [PERSON_NAME] wasn't able to load this page. Please conta…" at bounding box center [503, 260] width 1006 height 521
click at [800, 293] on div "Job Budget Invoiced Forecast [DATE] [DATE] [DATE] Sep [DATE] Nov [DATE] Jan [DA…" at bounding box center [520, 268] width 946 height 391
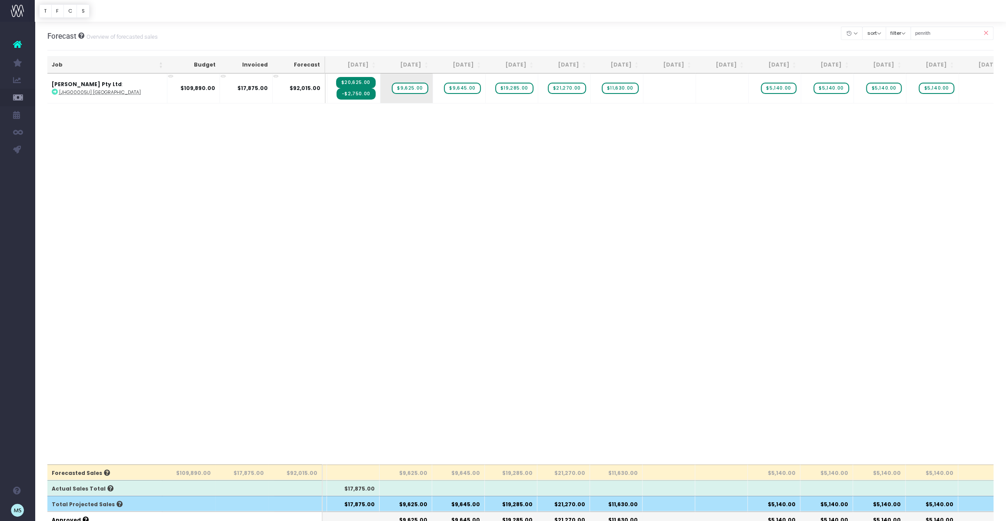
click at [710, 310] on div "Job Budget Invoiced Forecast [DATE] [DATE] [DATE] Sep [DATE] Nov [DATE] Jan [DA…" at bounding box center [520, 268] width 946 height 391
click at [567, 328] on div "Job Budget Invoiced Forecast [DATE] [DATE] [DATE] Sep [DATE] Nov [DATE] Jan [DA…" at bounding box center [520, 268] width 946 height 391
click at [986, 35] on icon at bounding box center [985, 33] width 15 height 18
